Goal: Check status: Check status

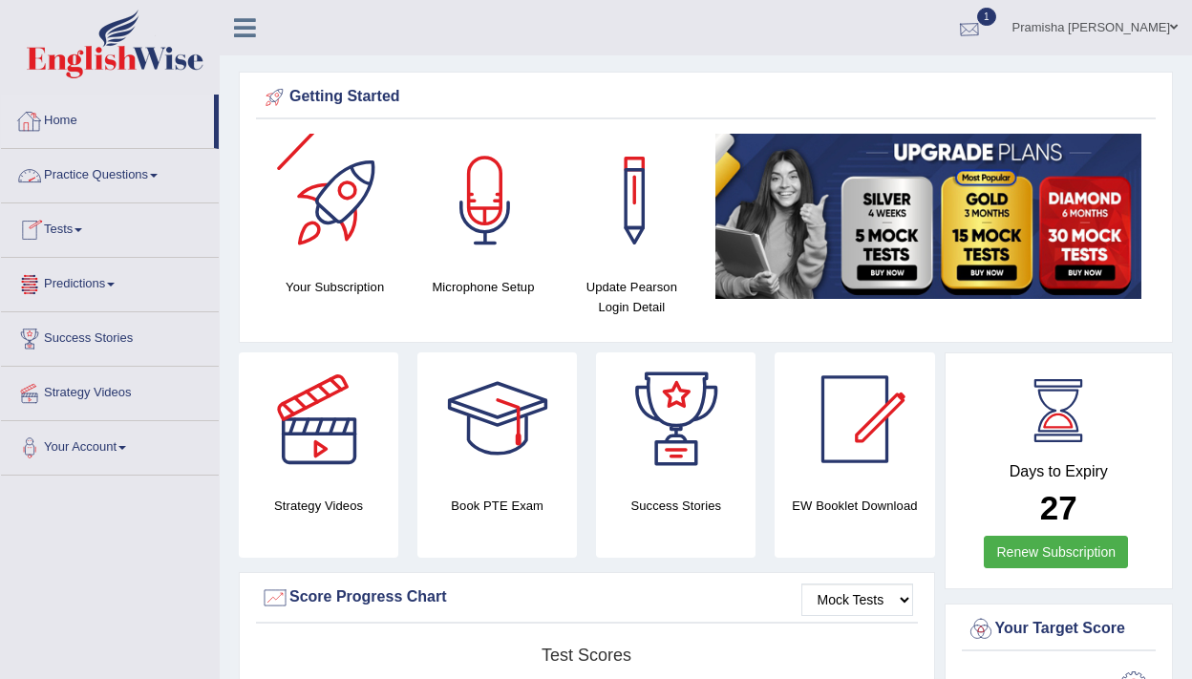
click at [983, 26] on div at bounding box center [969, 28] width 29 height 29
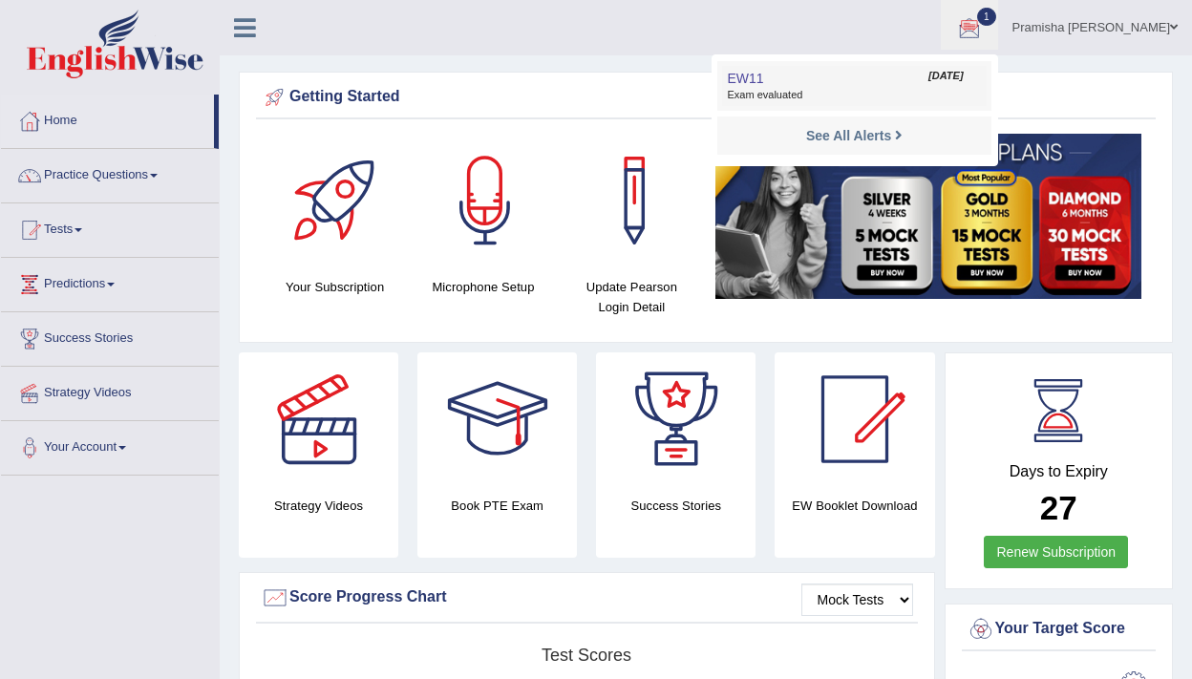
click at [930, 94] on span "Exam evaluated" at bounding box center [854, 95] width 254 height 15
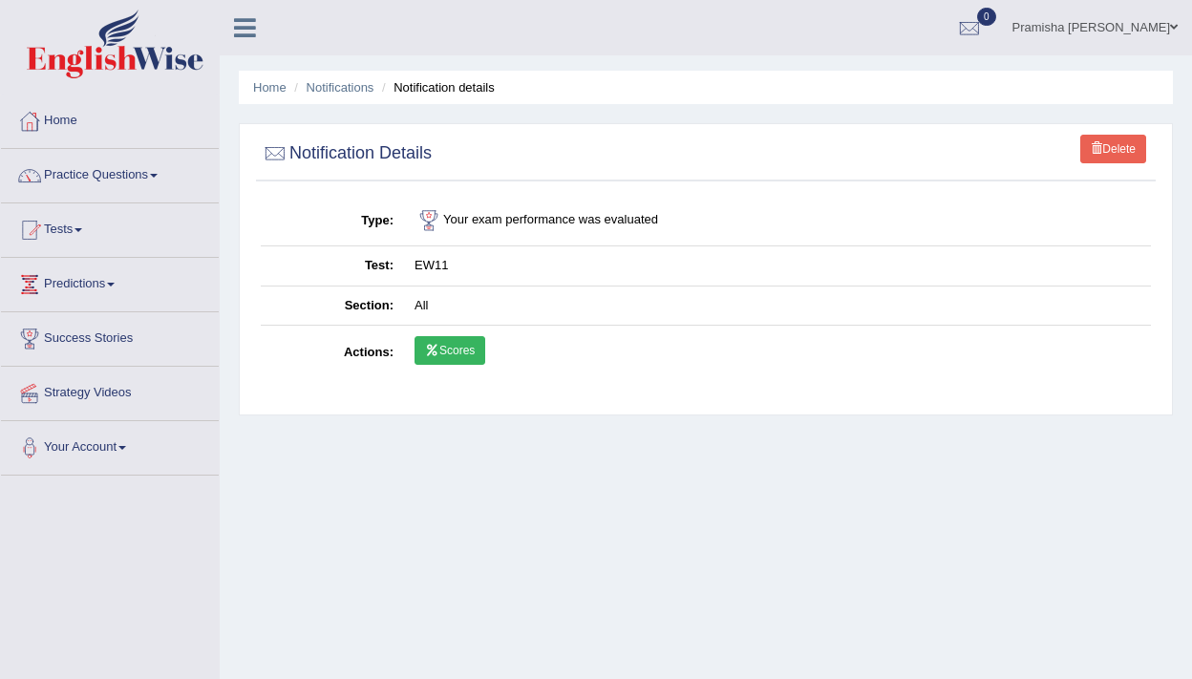
click at [471, 359] on link "Scores" at bounding box center [449, 350] width 71 height 29
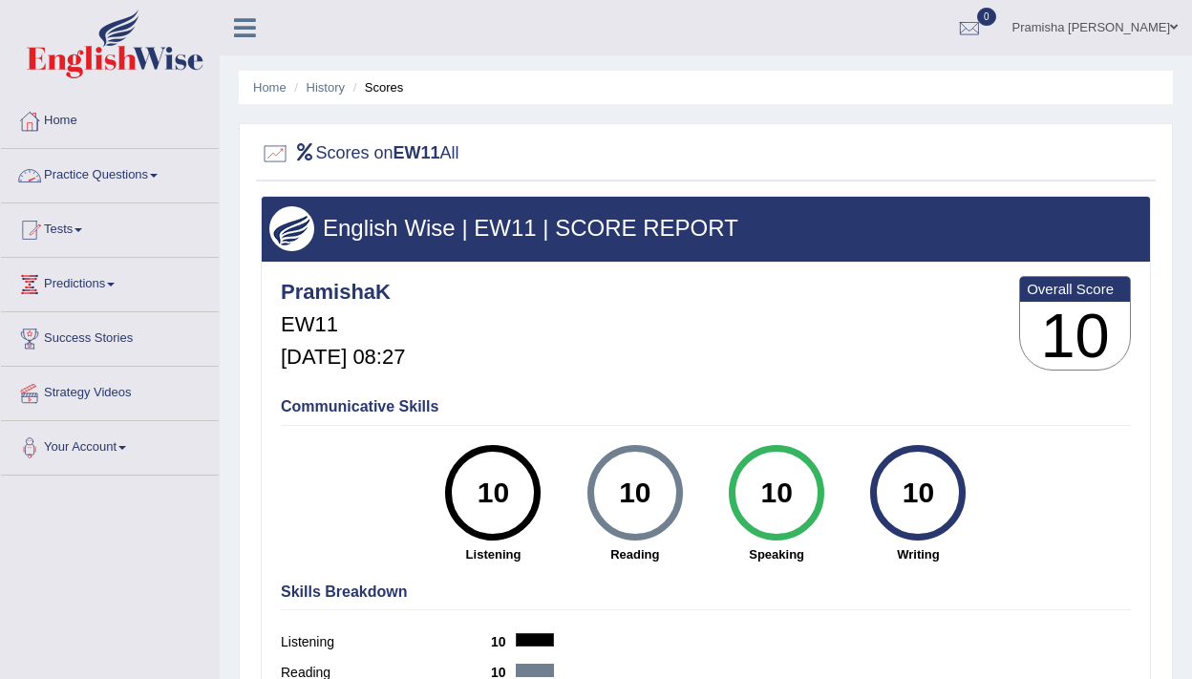
click at [88, 169] on link "Practice Questions" at bounding box center [110, 173] width 218 height 48
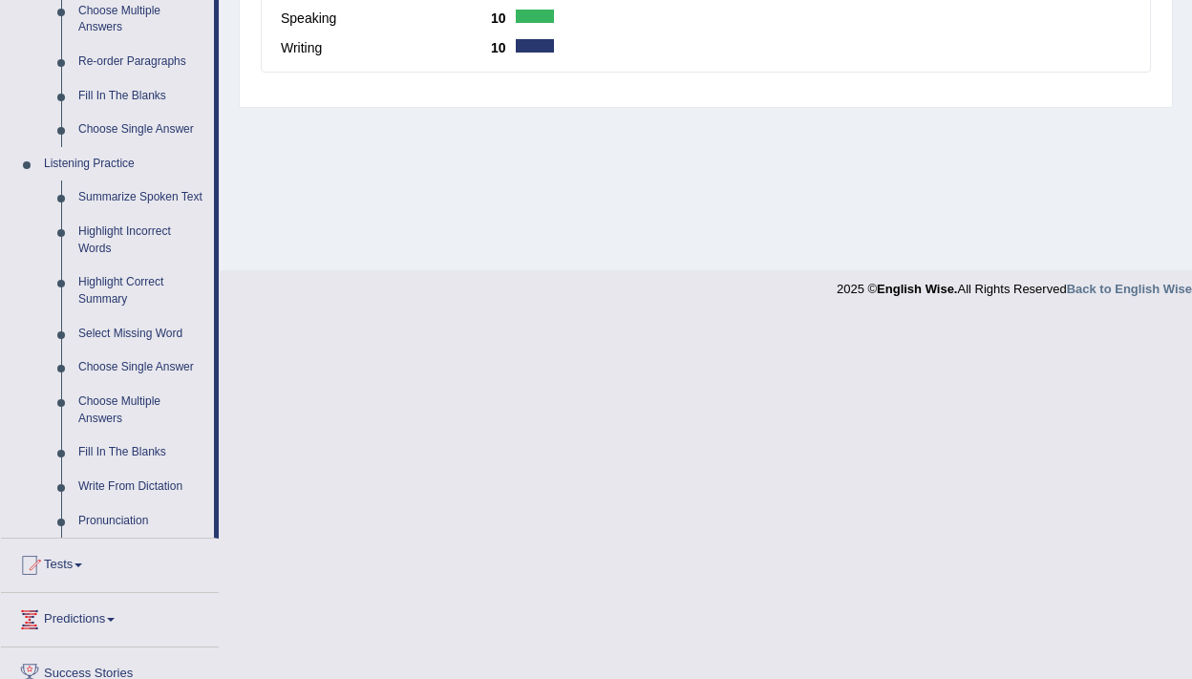
scroll to position [835, 0]
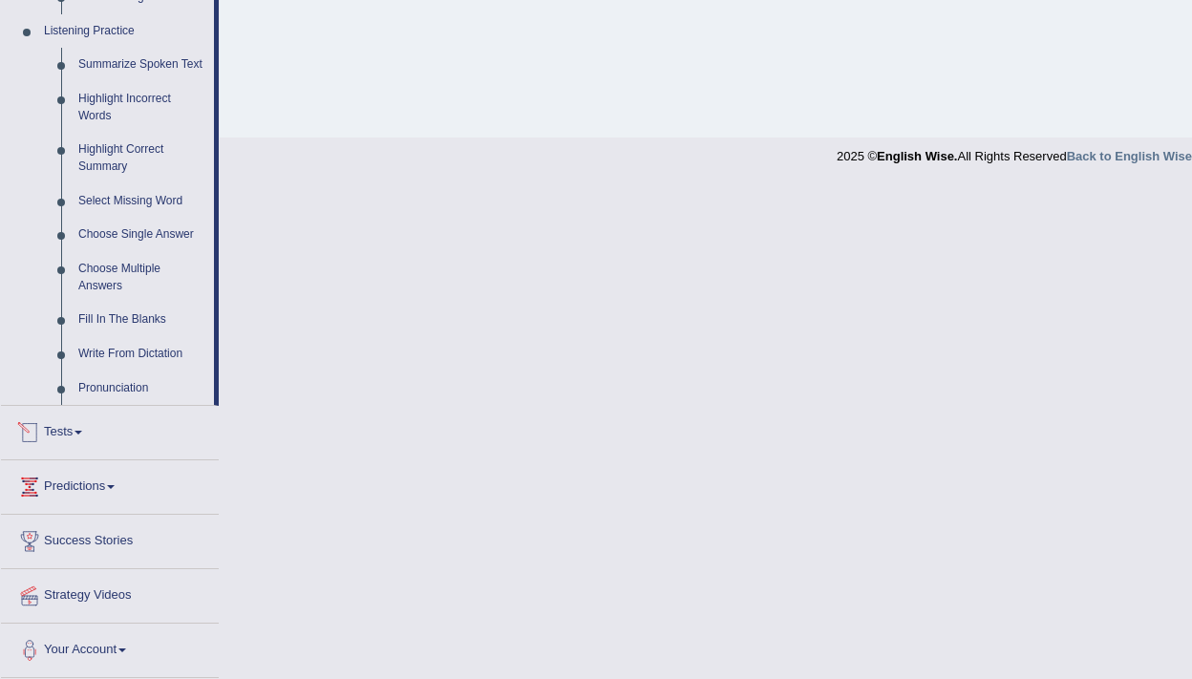
click at [80, 422] on link "Tests" at bounding box center [110, 430] width 218 height 48
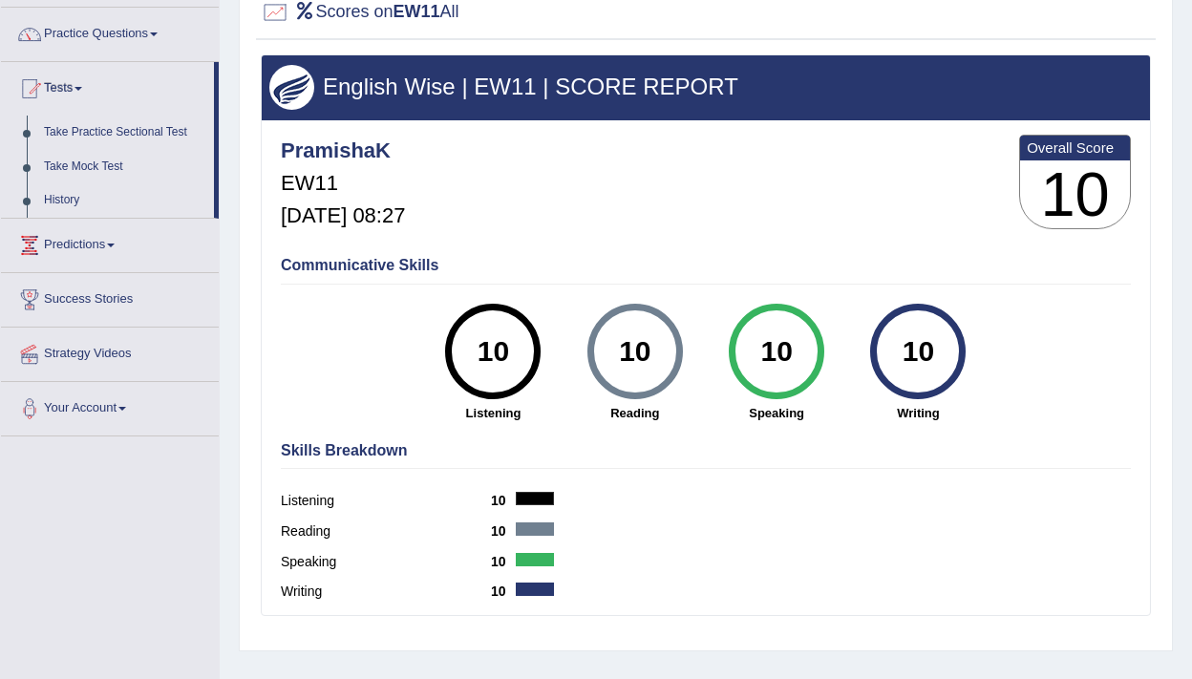
scroll to position [129, 0]
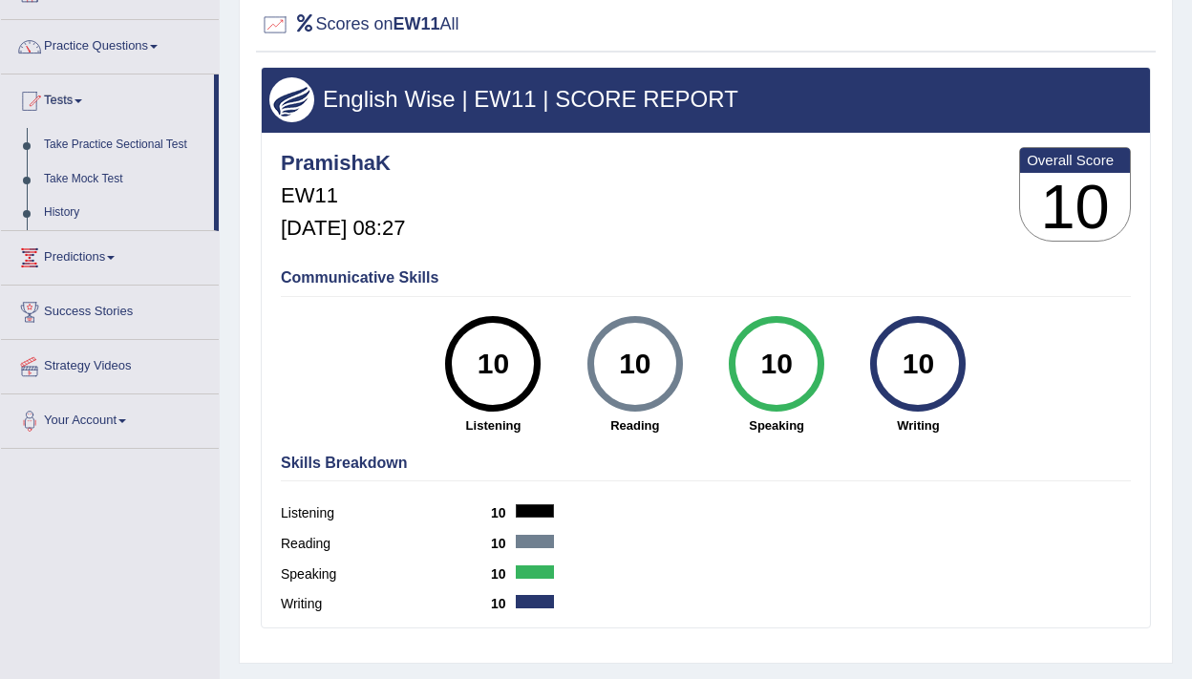
click at [99, 255] on link "Predictions" at bounding box center [110, 255] width 218 height 48
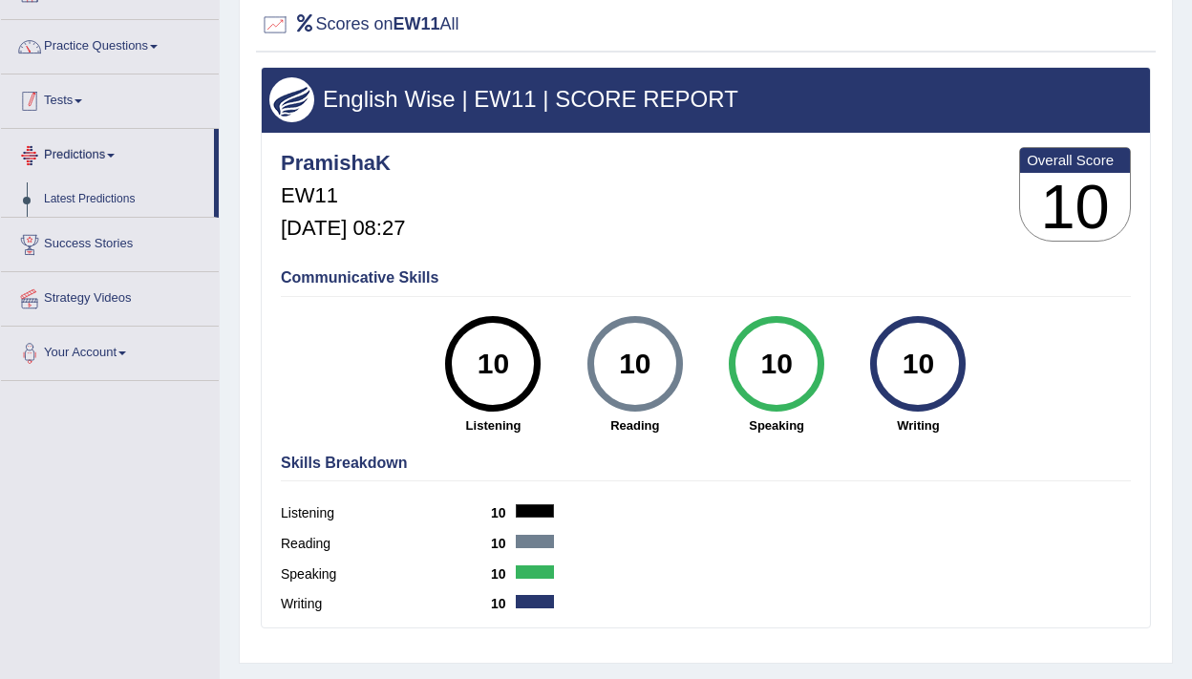
click at [79, 97] on link "Tests" at bounding box center [110, 98] width 218 height 48
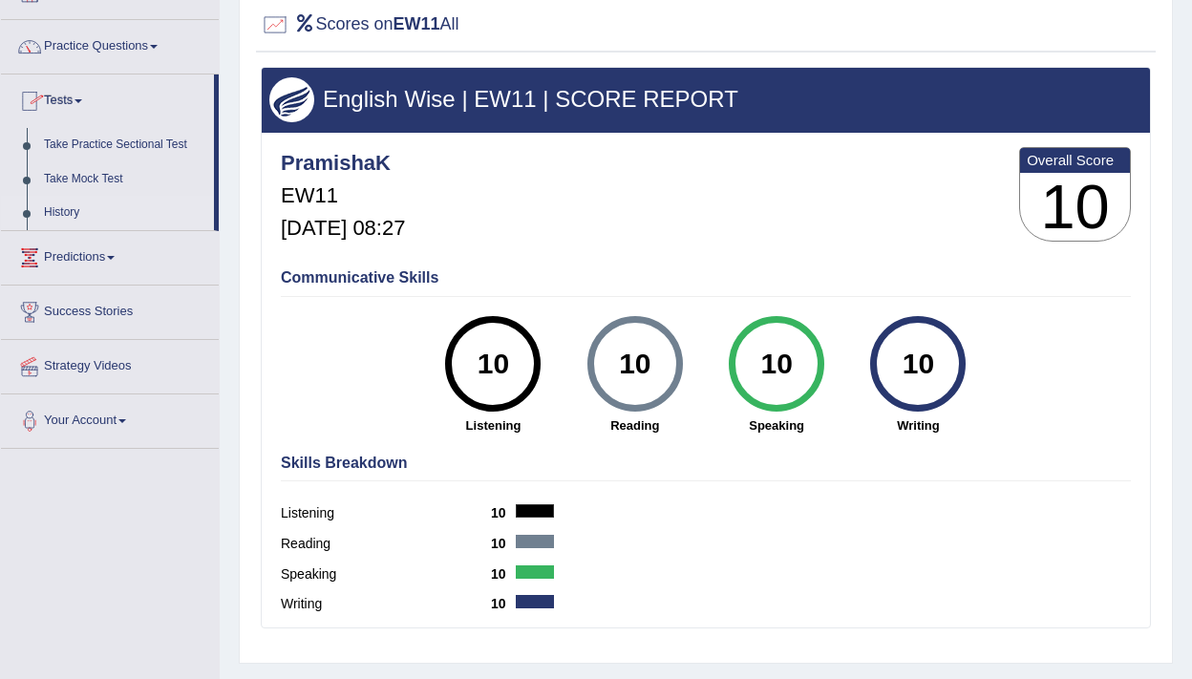
click at [69, 213] on link "History" at bounding box center [124, 213] width 179 height 34
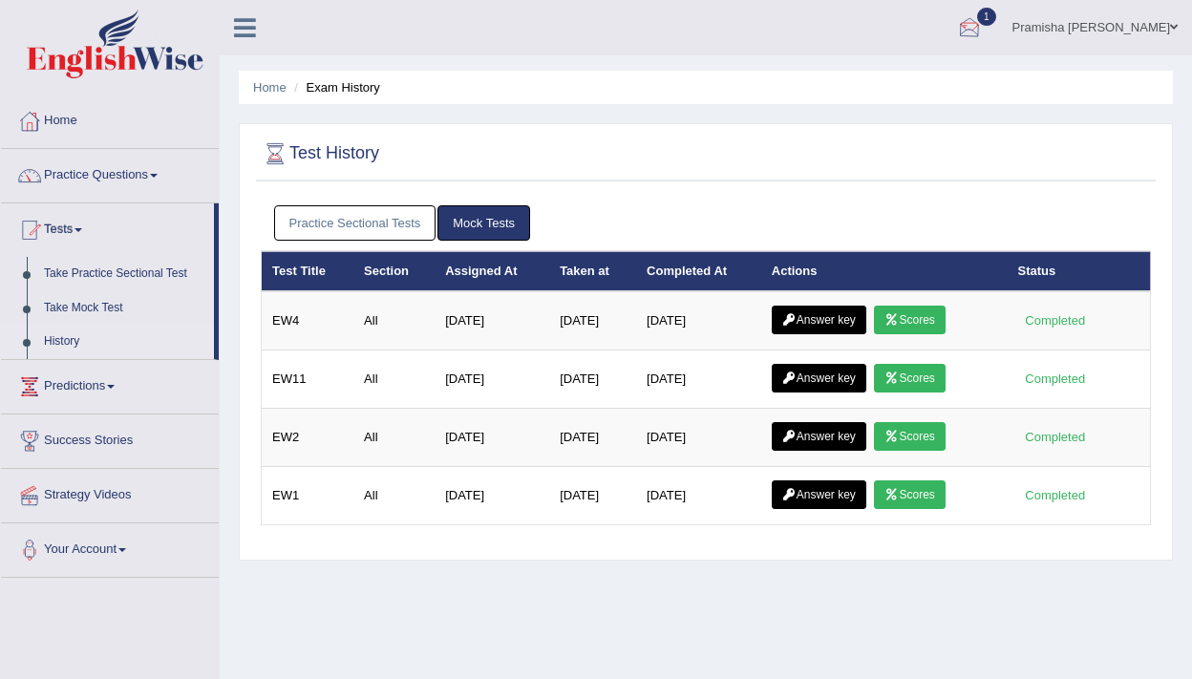
click at [983, 31] on div at bounding box center [969, 28] width 29 height 29
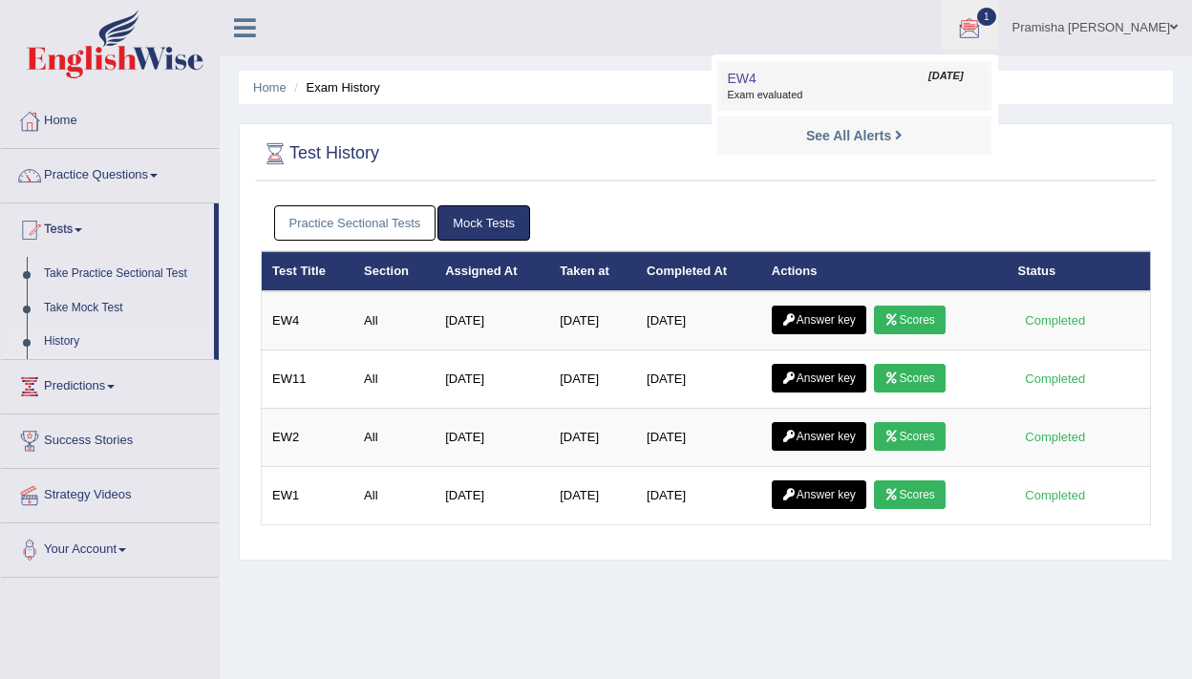
click at [909, 75] on link "EW4 Sep 8, 2025 Exam evaluated" at bounding box center [854, 86] width 264 height 40
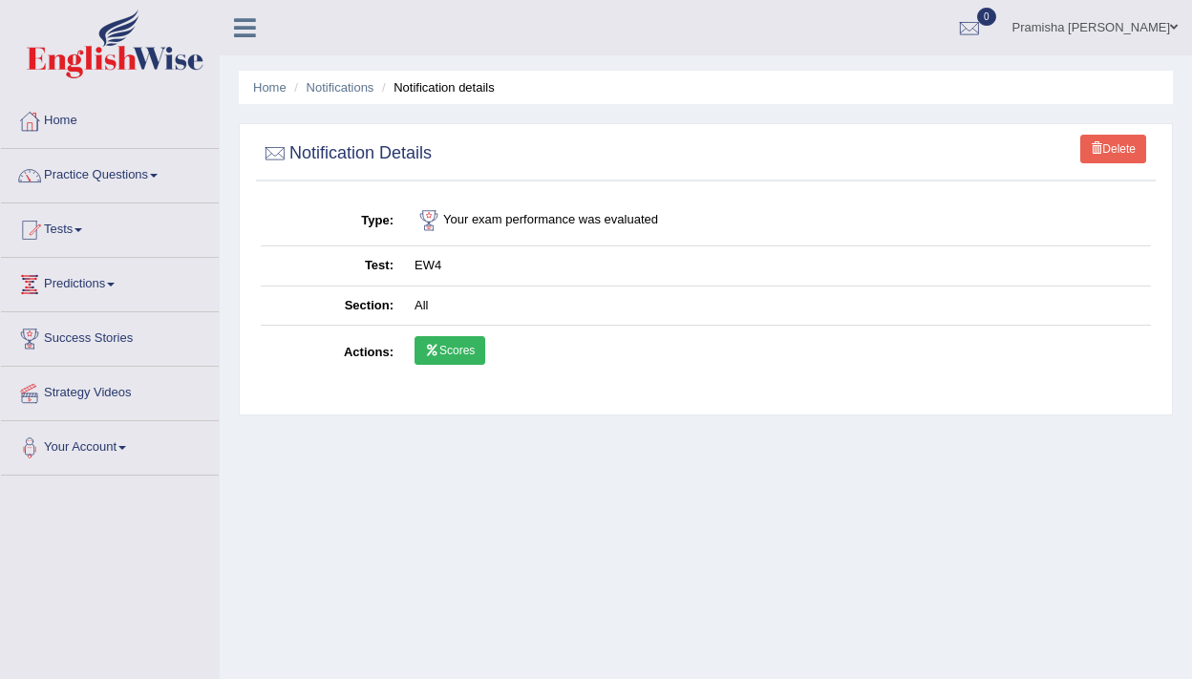
click at [458, 360] on link "Scores" at bounding box center [449, 350] width 71 height 29
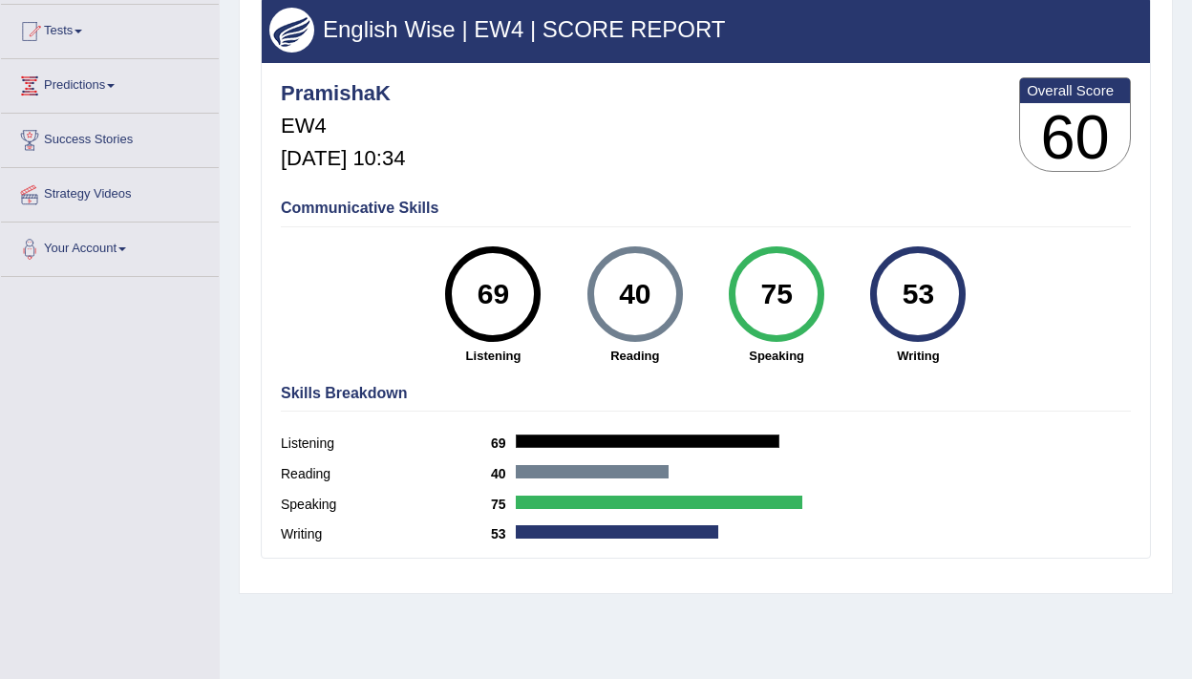
scroll to position [196, 0]
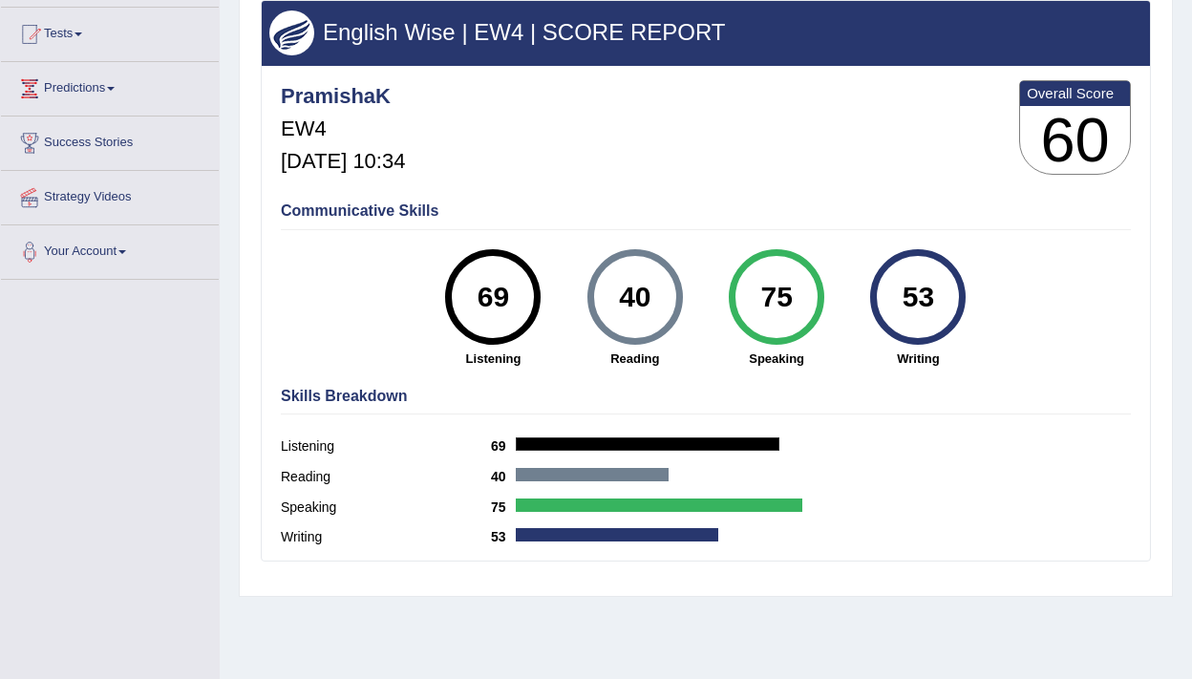
drag, startPoint x: 597, startPoint y: 291, endPoint x: 659, endPoint y: 304, distance: 63.3
click at [659, 304] on div "40" at bounding box center [634, 296] width 95 height 95
click at [659, 304] on div "40" at bounding box center [635, 297] width 70 height 80
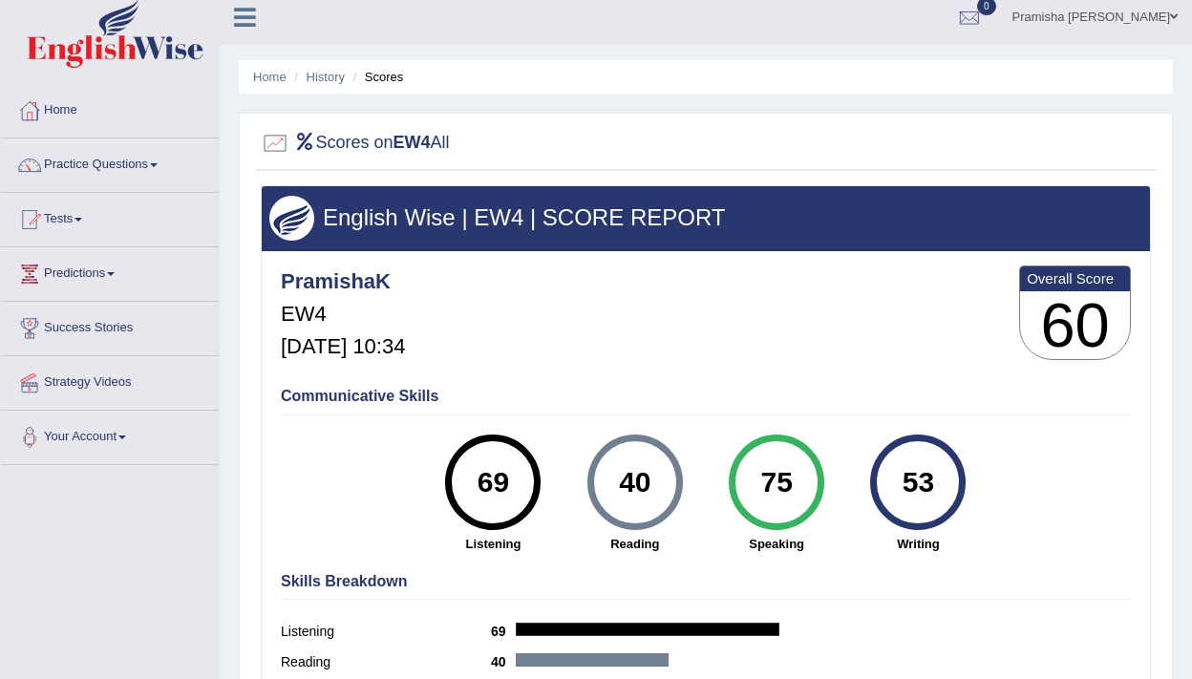
scroll to position [0, 0]
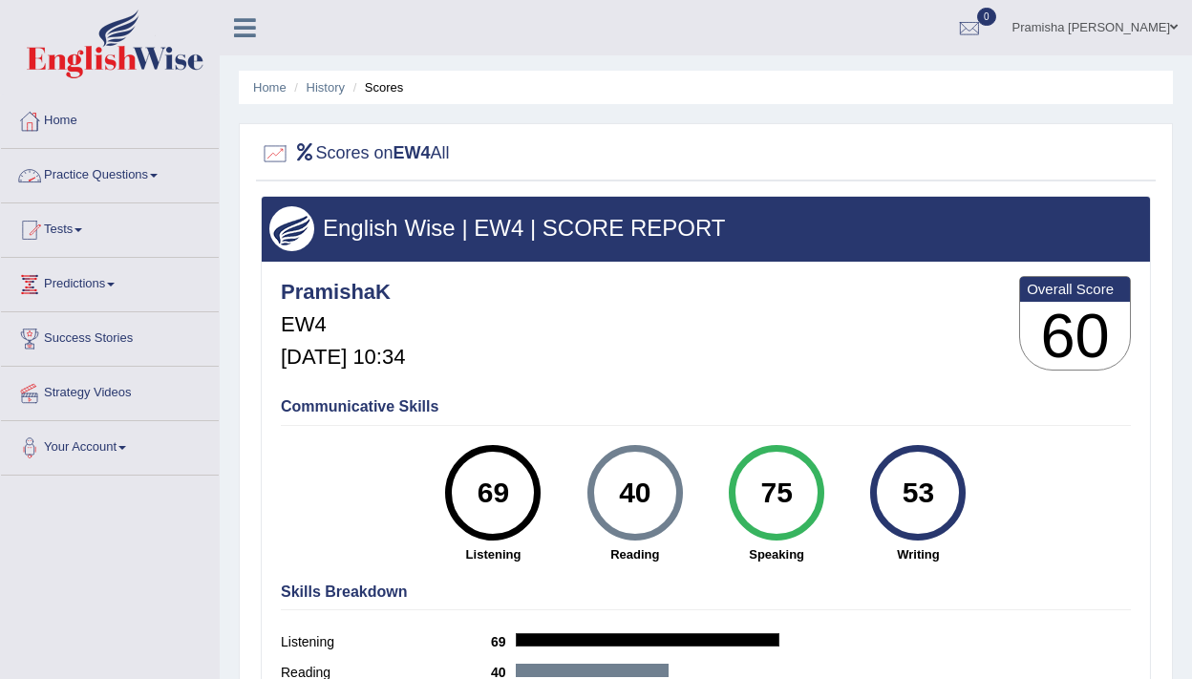
click at [95, 171] on link "Practice Questions" at bounding box center [110, 173] width 218 height 48
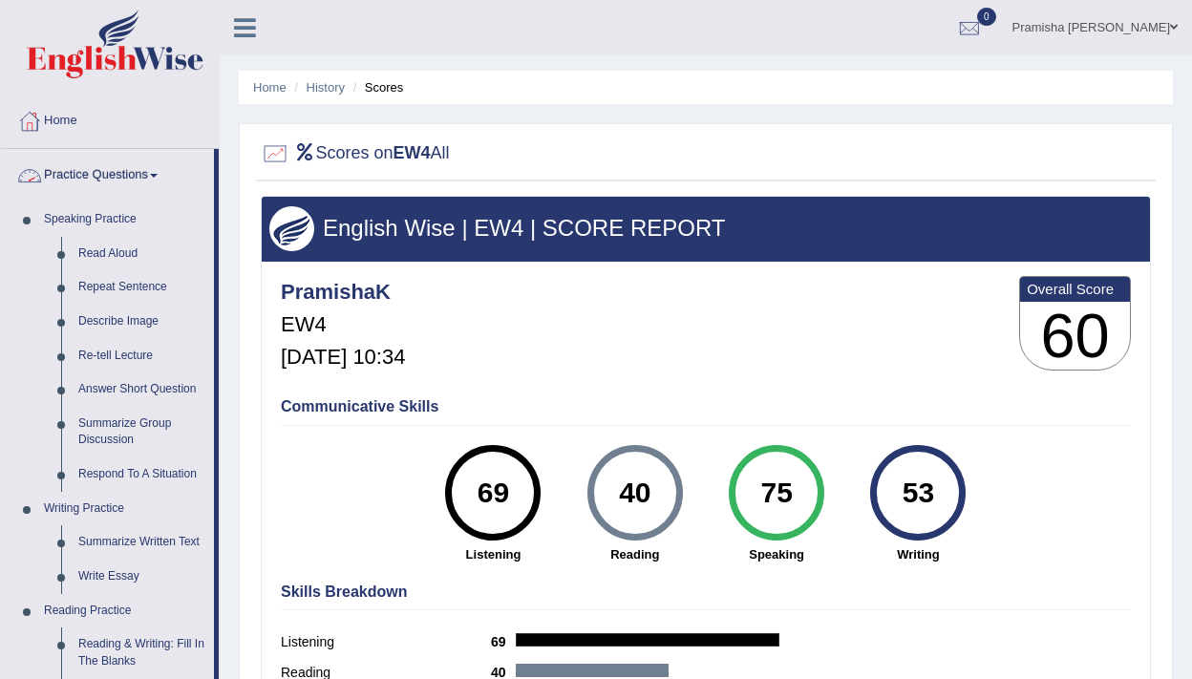
click at [112, 180] on link "Practice Questions" at bounding box center [107, 173] width 213 height 48
